Goal: Transaction & Acquisition: Purchase product/service

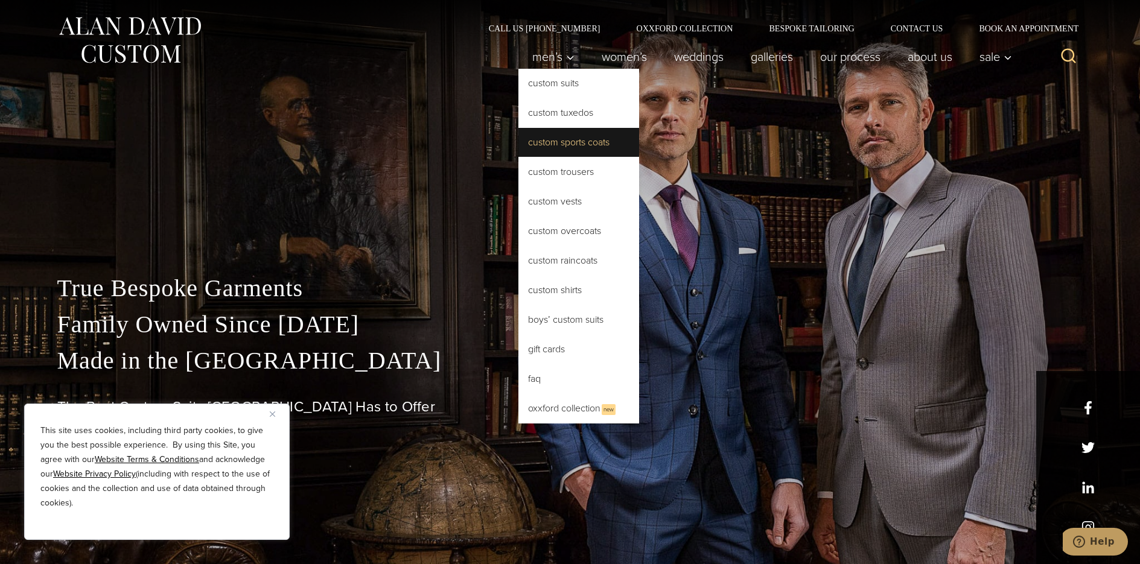
click at [549, 141] on link "Custom Sports Coats" at bounding box center [579, 142] width 121 height 29
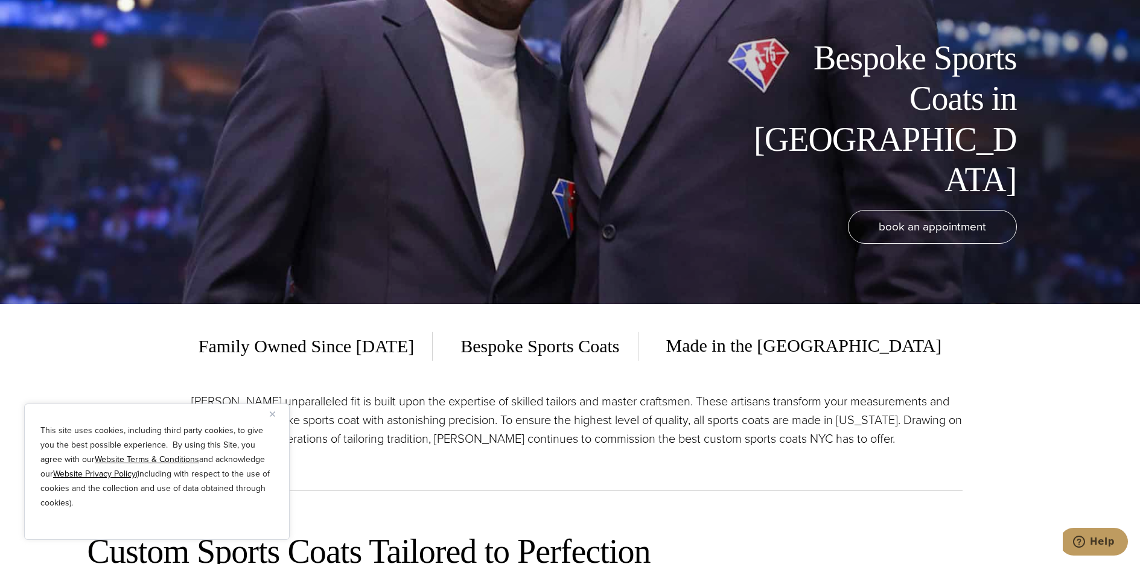
scroll to position [423, 0]
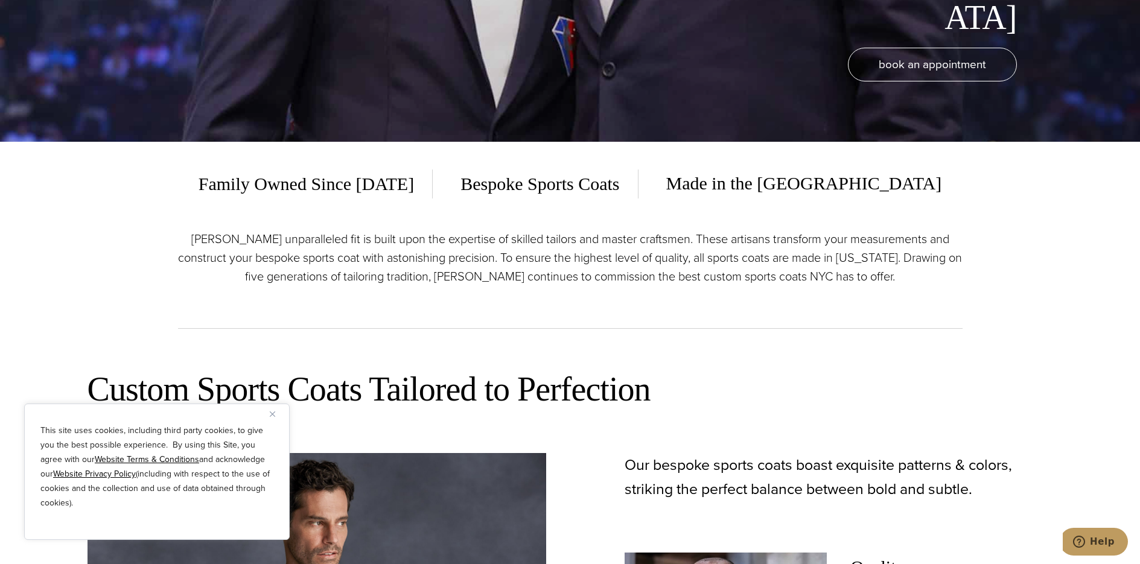
click at [276, 412] on button "Close" at bounding box center [277, 414] width 14 height 14
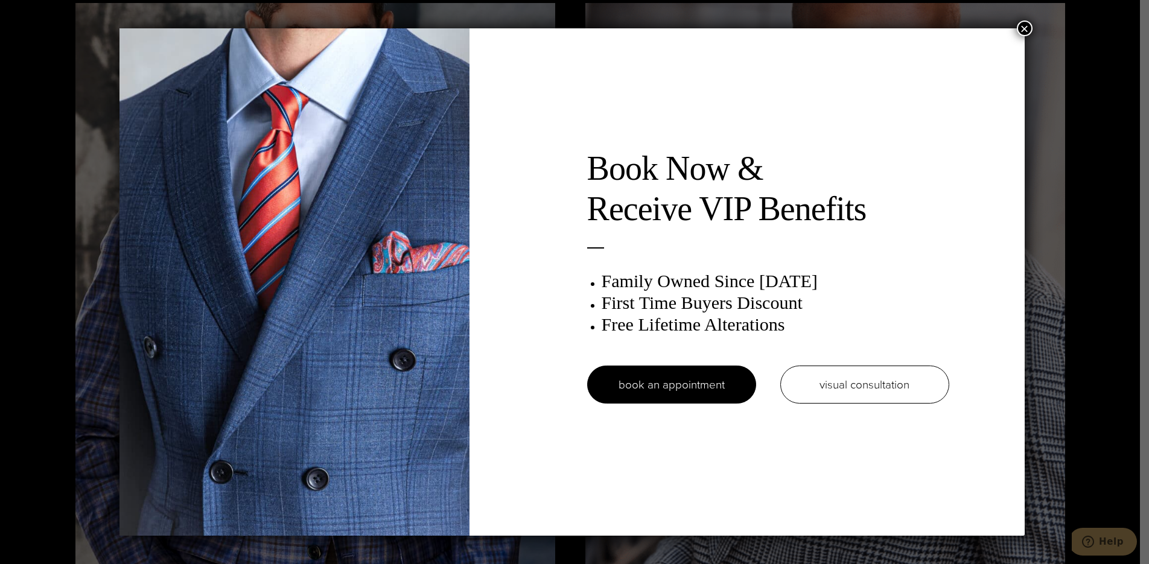
scroll to position [0, 0]
